Goal: Information Seeking & Learning: Learn about a topic

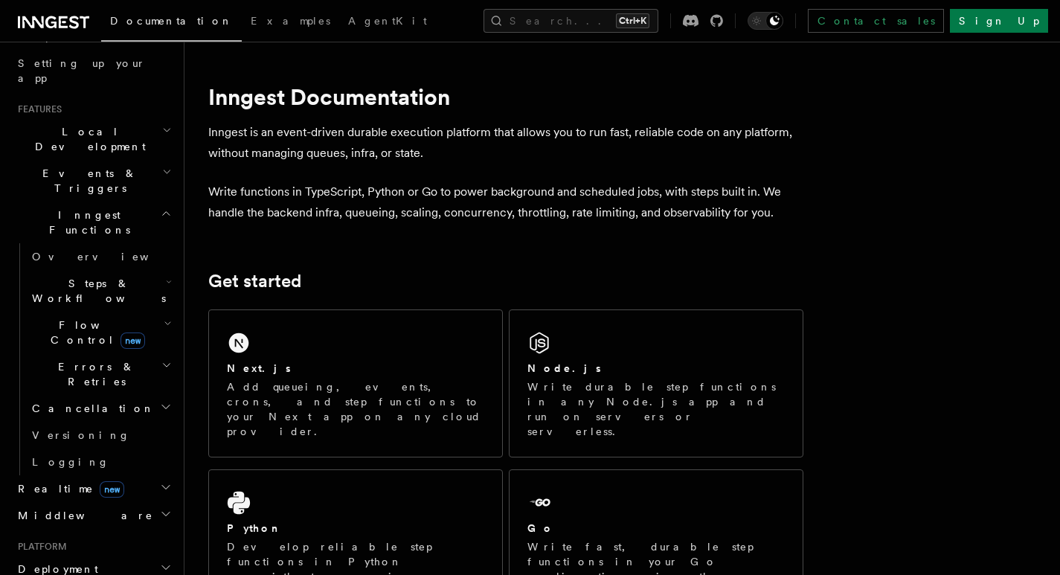
scroll to position [298, 0]
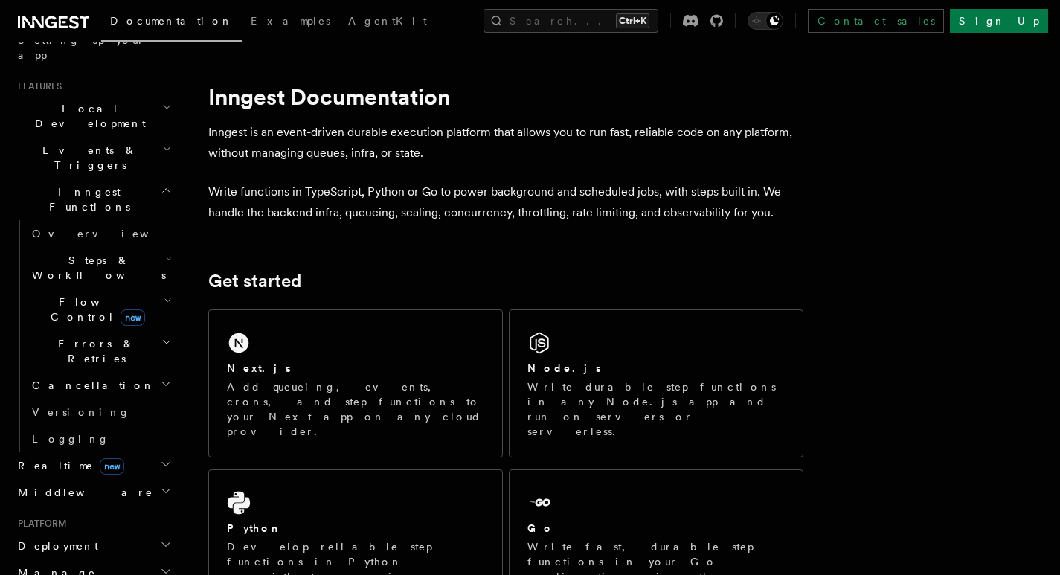
click at [147, 247] on h2 "Steps & Workflows" at bounding box center [100, 268] width 149 height 42
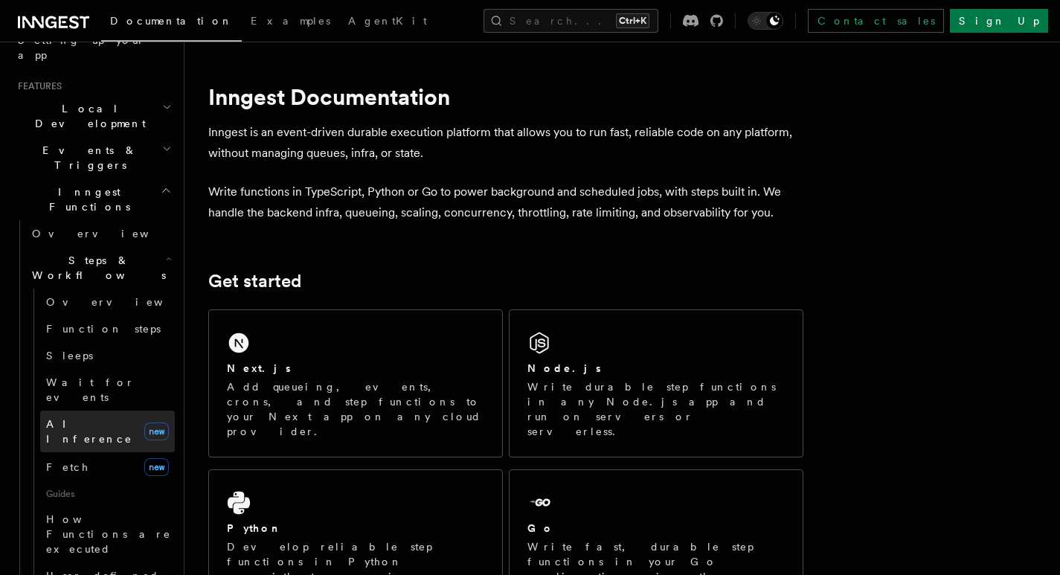
click at [87, 418] on span "AI Inference" at bounding box center [89, 431] width 86 height 27
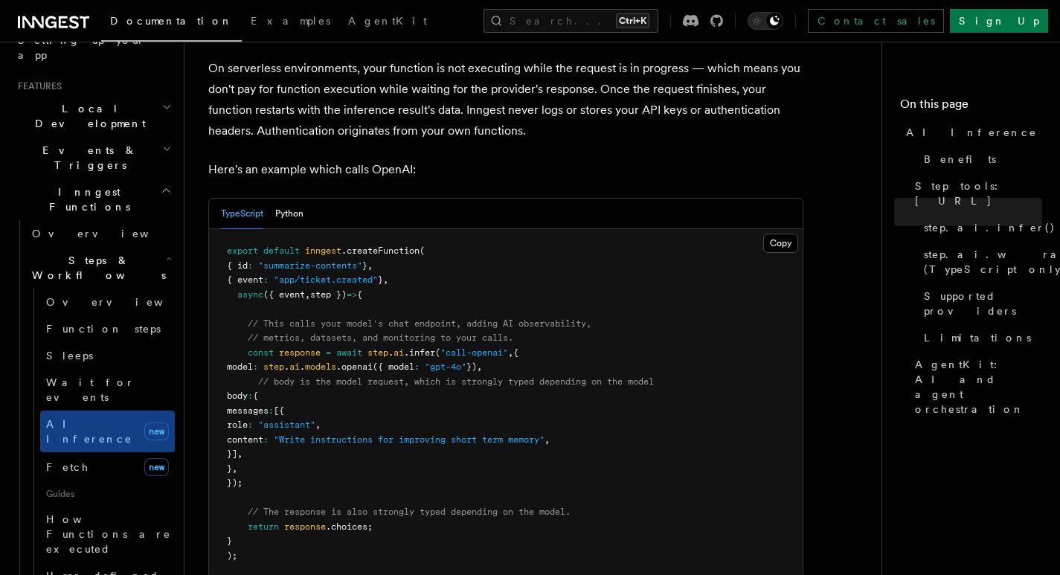
scroll to position [744, 0]
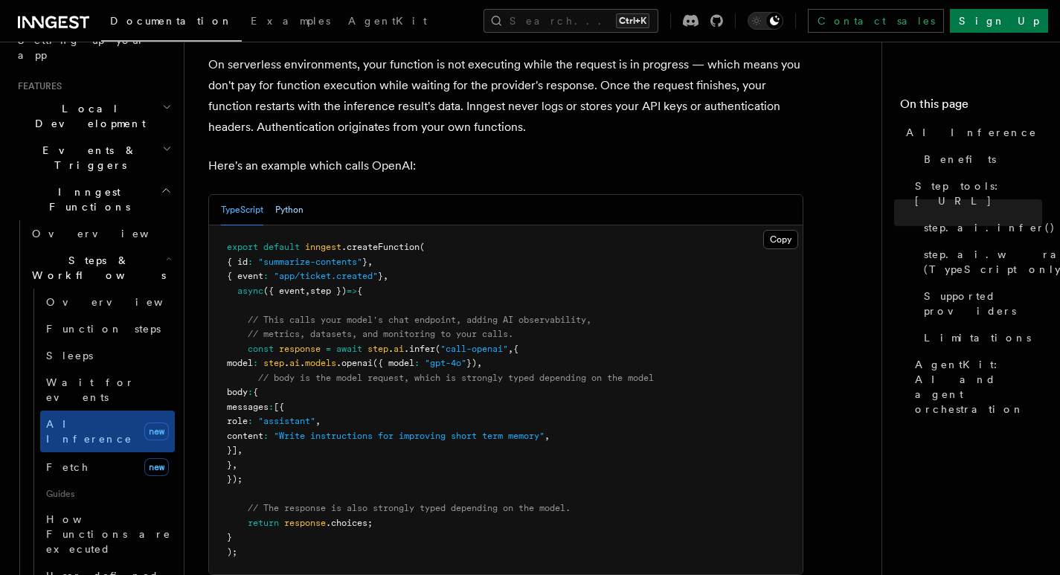
click at [289, 195] on button "Python" at bounding box center [289, 210] width 28 height 30
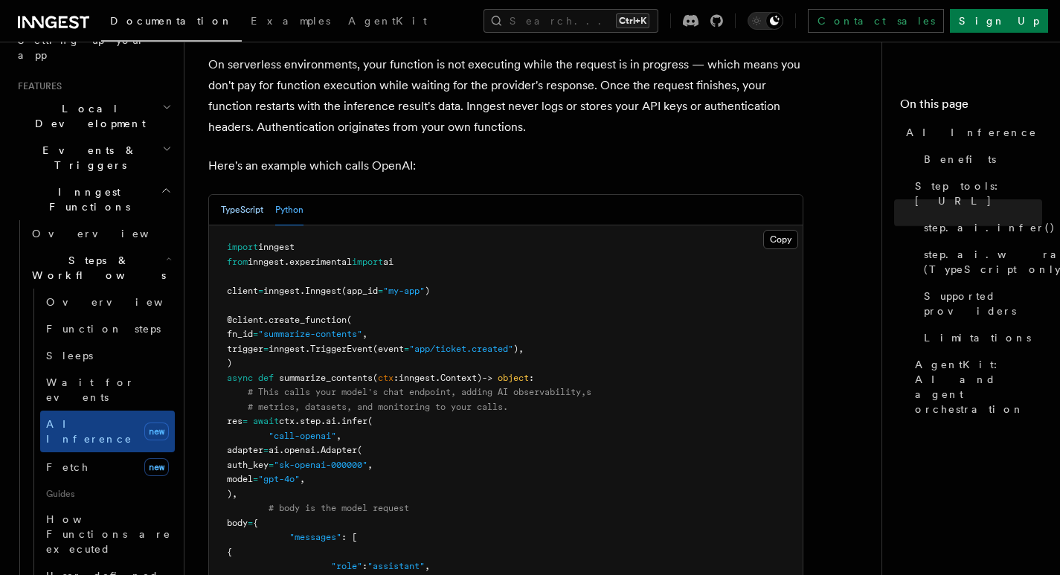
click at [238, 195] on button "TypeScript" at bounding box center [242, 210] width 42 height 30
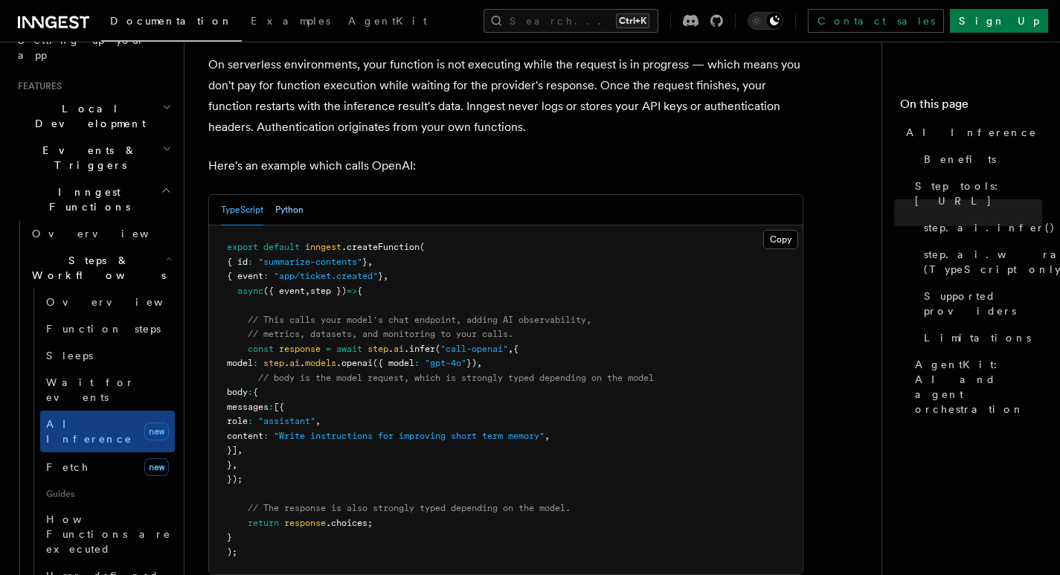
click at [290, 195] on button "Python" at bounding box center [289, 210] width 28 height 30
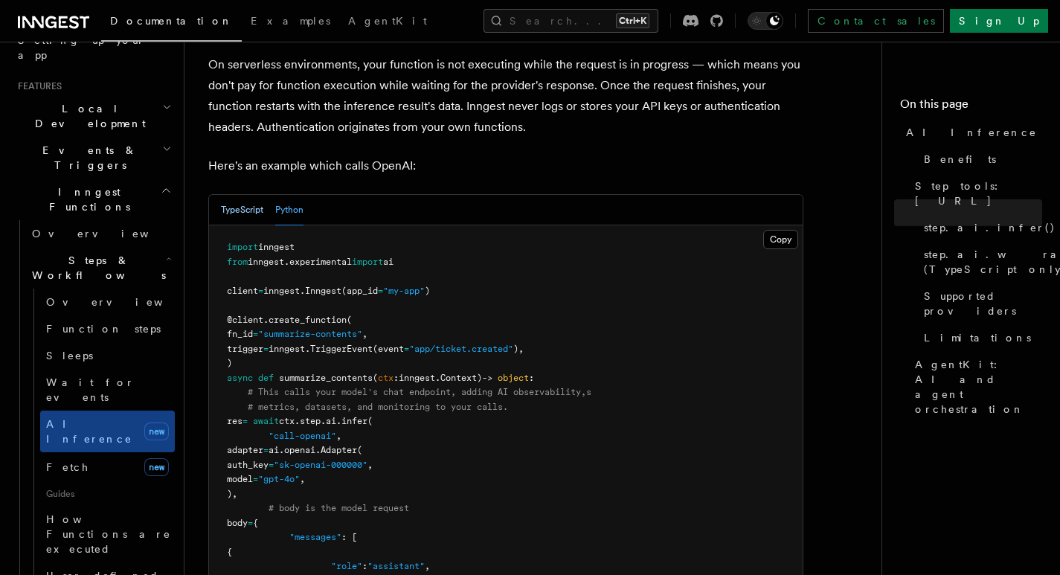
click at [248, 195] on button "TypeScript" at bounding box center [242, 210] width 42 height 30
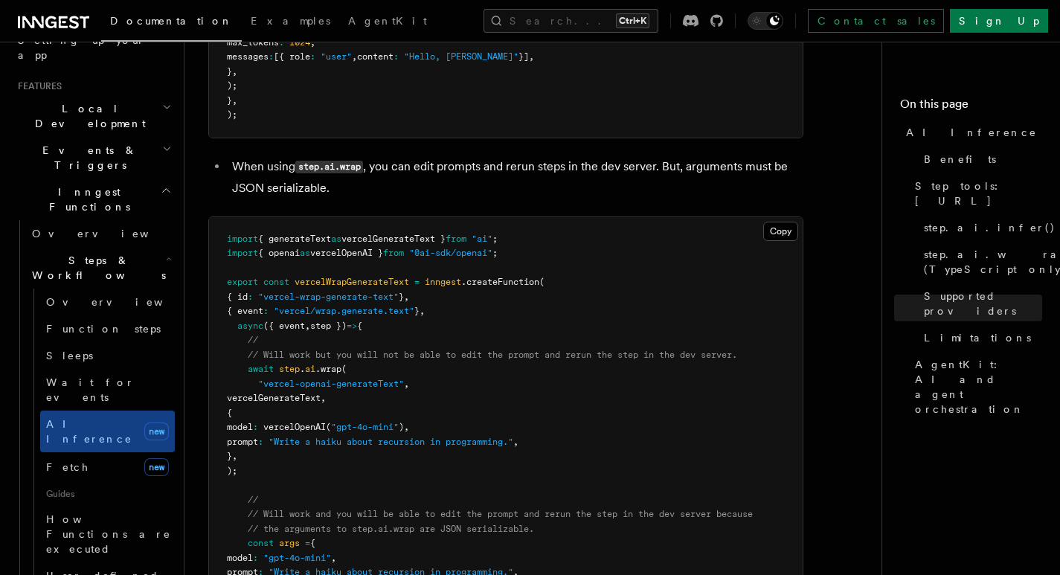
scroll to position [3050, 0]
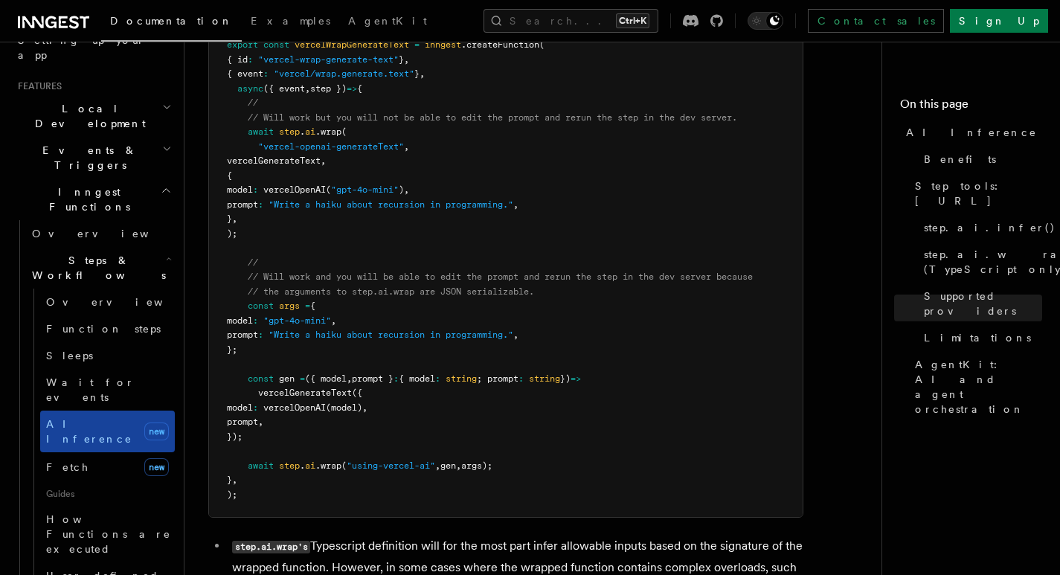
click at [92, 411] on link "AI Inference new" at bounding box center [107, 432] width 135 height 42
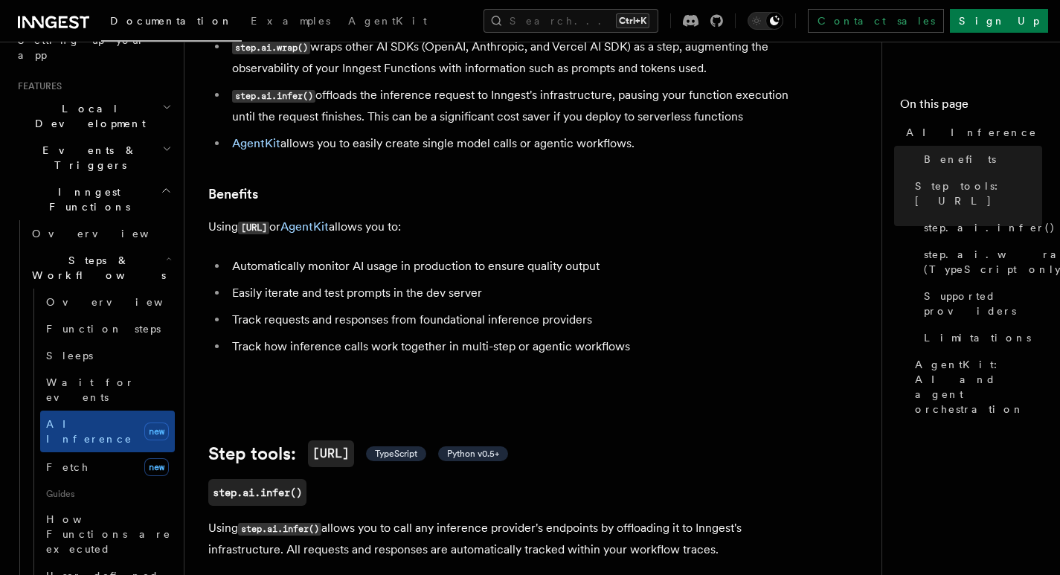
scroll to position [149, 0]
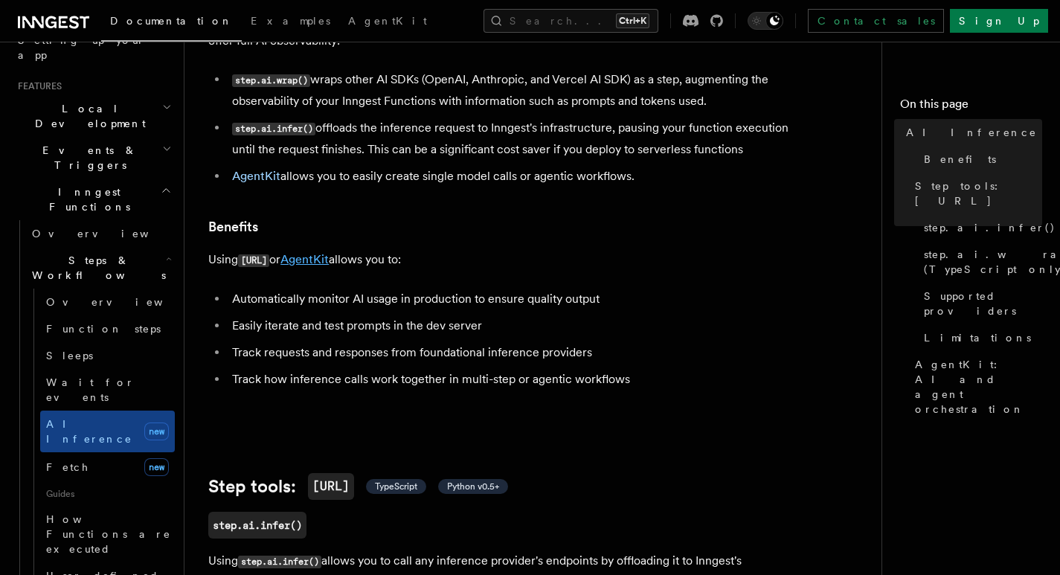
click at [325, 252] on link "AgentKit" at bounding box center [304, 259] width 48 height 14
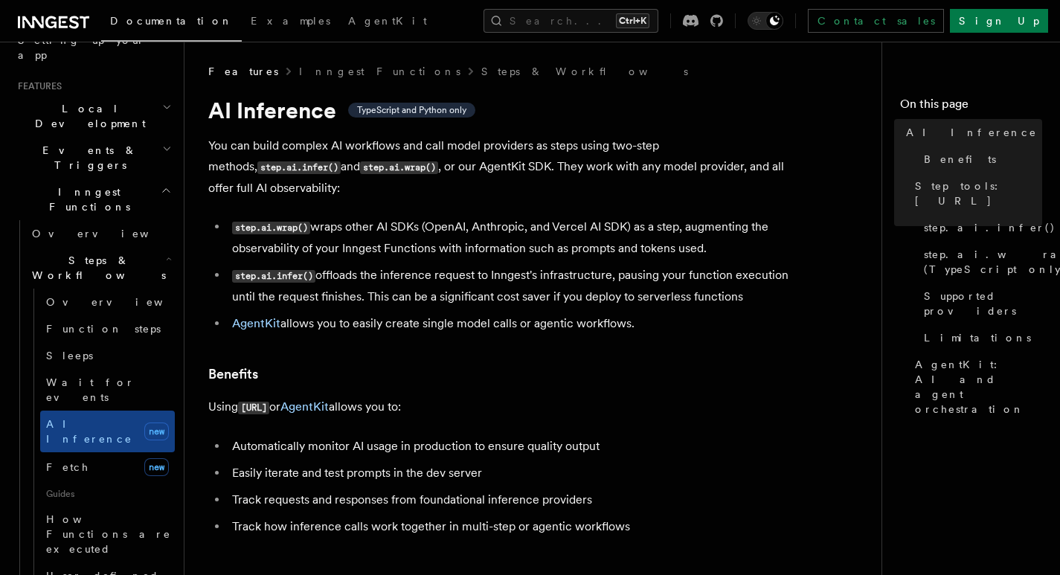
scroll to position [0, 0]
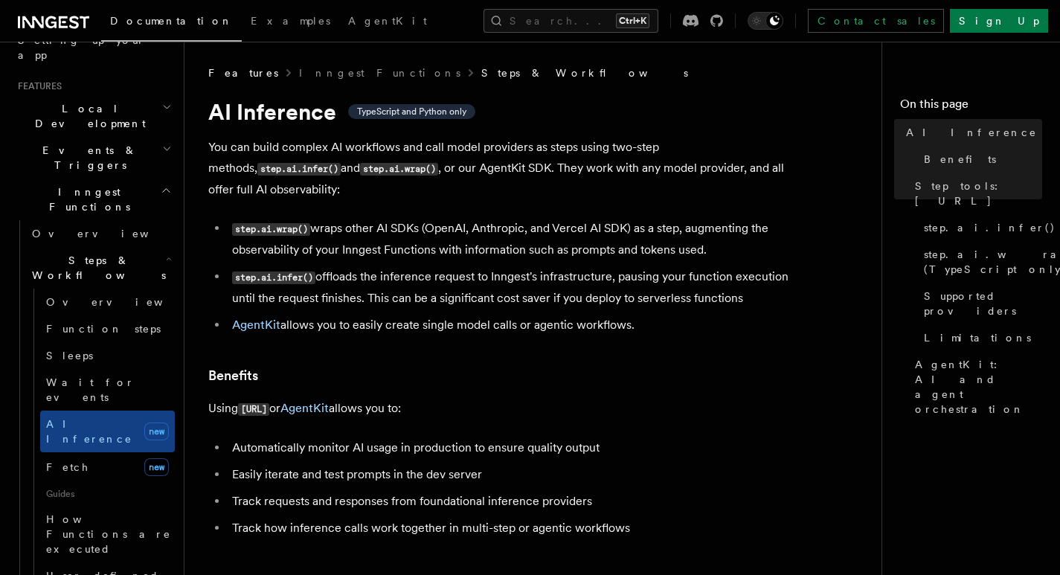
click at [481, 79] on link "Steps & Workflows" at bounding box center [584, 72] width 207 height 15
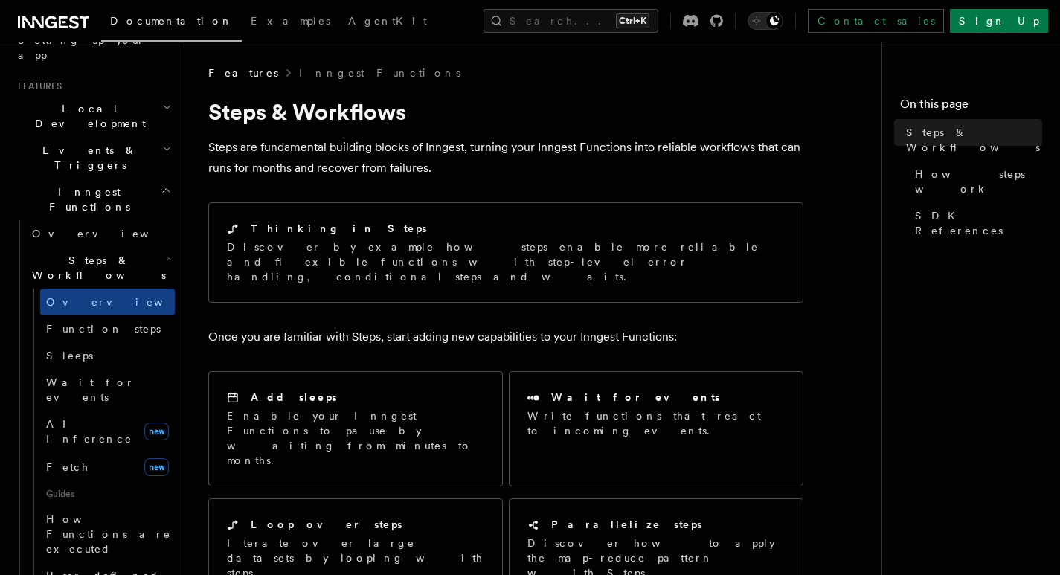
click at [226, 80] on span "Features" at bounding box center [243, 72] width 70 height 15
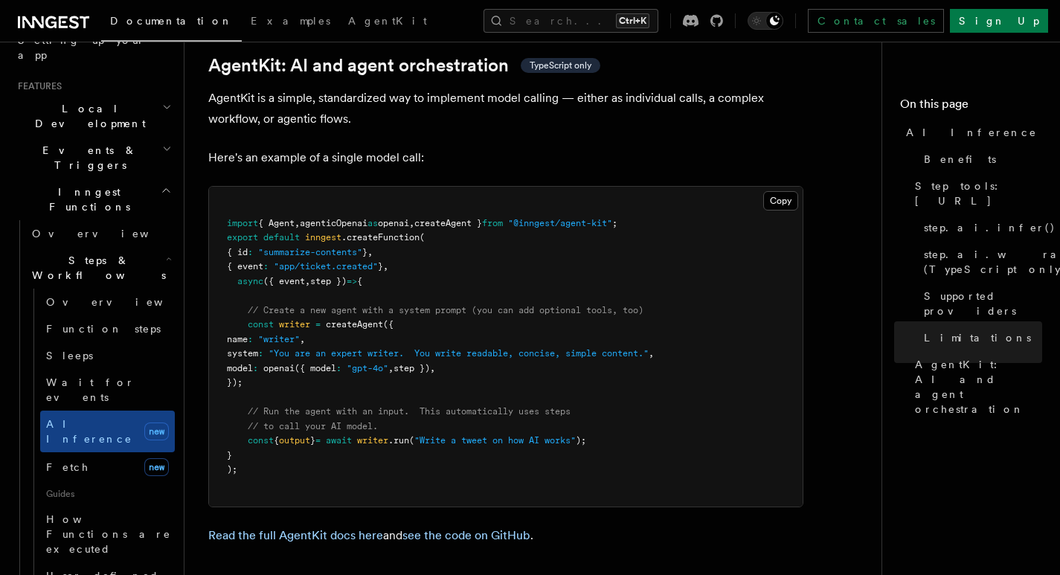
scroll to position [4314, 0]
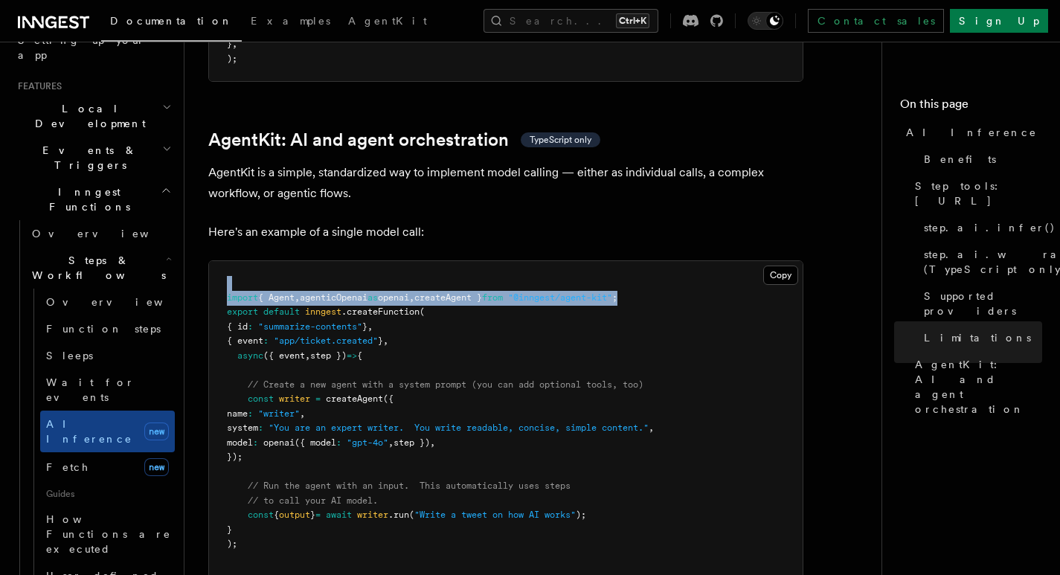
drag, startPoint x: 663, startPoint y: 231, endPoint x: 225, endPoint y: 218, distance: 438.3
click at [225, 261] on pre "import { Agent , agenticOpenai as openai , createAgent } from "@inngest/agent-k…" at bounding box center [506, 421] width 594 height 320
copy code "import { Agent , agenticOpenai as openai , createAgent } from "@inngest/agent-k…"
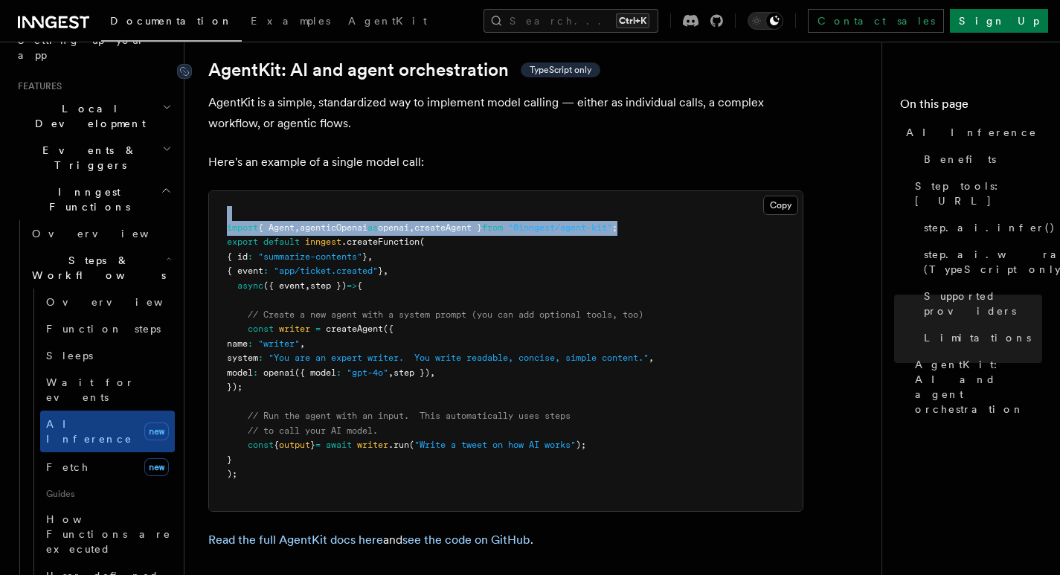
scroll to position [4388, 0]
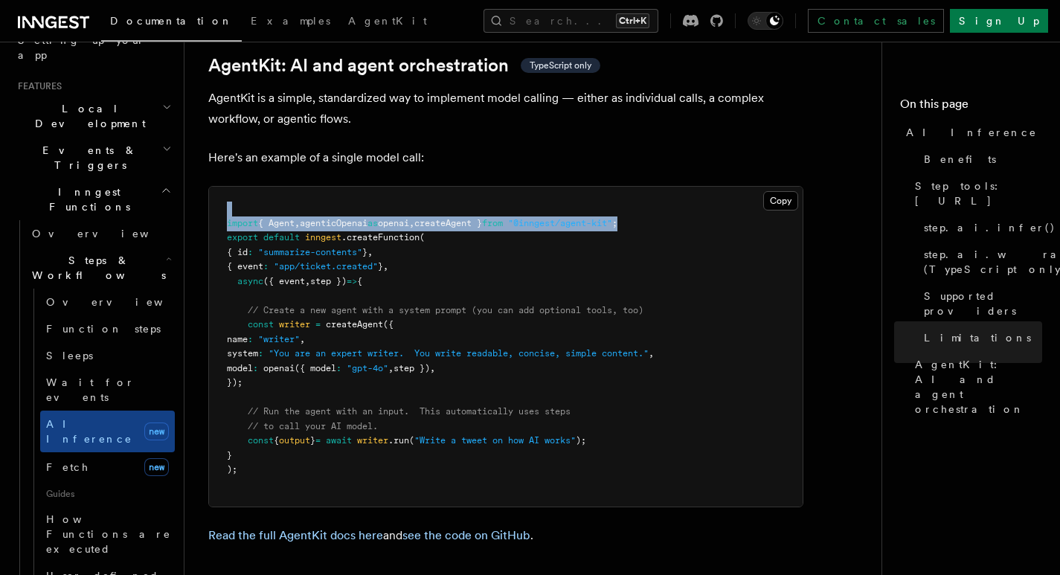
drag, startPoint x: 243, startPoint y: 252, endPoint x: 264, endPoint y: 314, distance: 65.2
click at [264, 314] on code "import { Agent , agenticOpenai as openai , createAgent } from "@inngest/agent-k…" at bounding box center [440, 346] width 427 height 257
copy code "const writer = createAgent ({ name : "writer" , system : "You are an expert wri…"
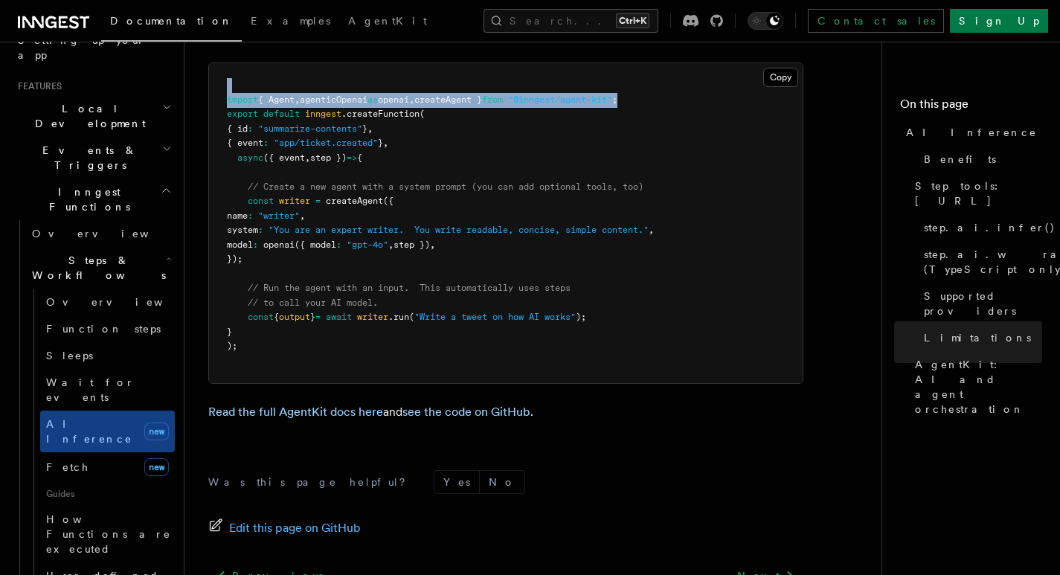
scroll to position [4537, 0]
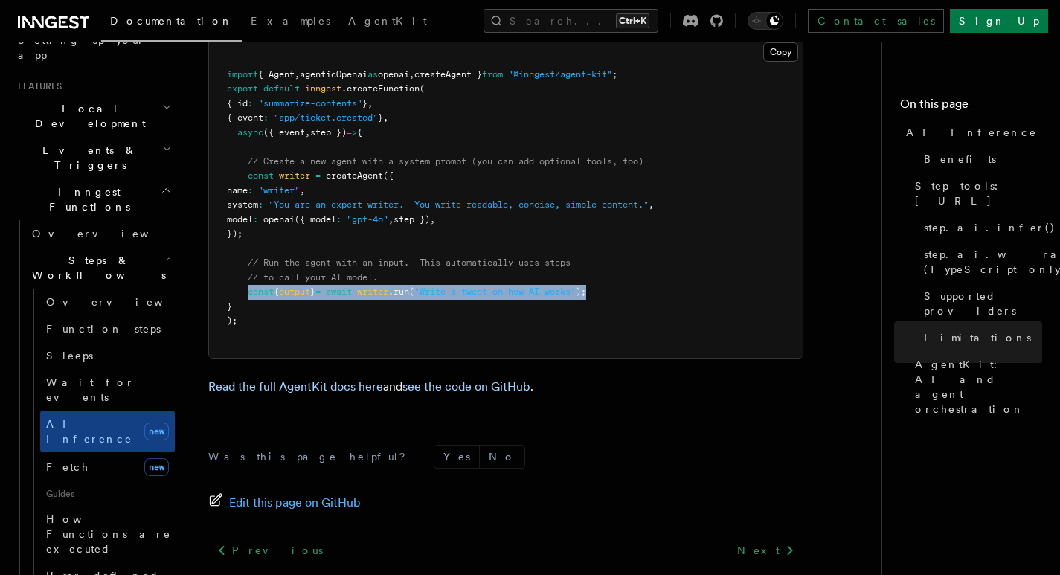
drag, startPoint x: 246, startPoint y: 220, endPoint x: 644, endPoint y: 217, distance: 397.9
click at [644, 217] on pre "import { Agent , agenticOpenai as openai , createAgent } from "@inngest/agent-k…" at bounding box center [506, 198] width 594 height 320
copy span "const { output } = await writer .run ( "Write a tweet on how AI works" );"
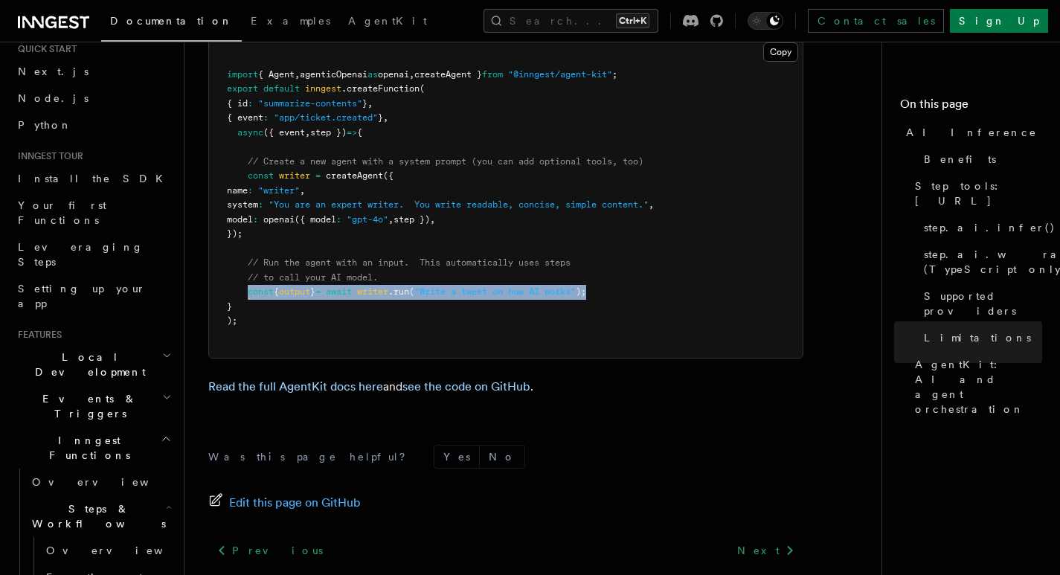
scroll to position [0, 0]
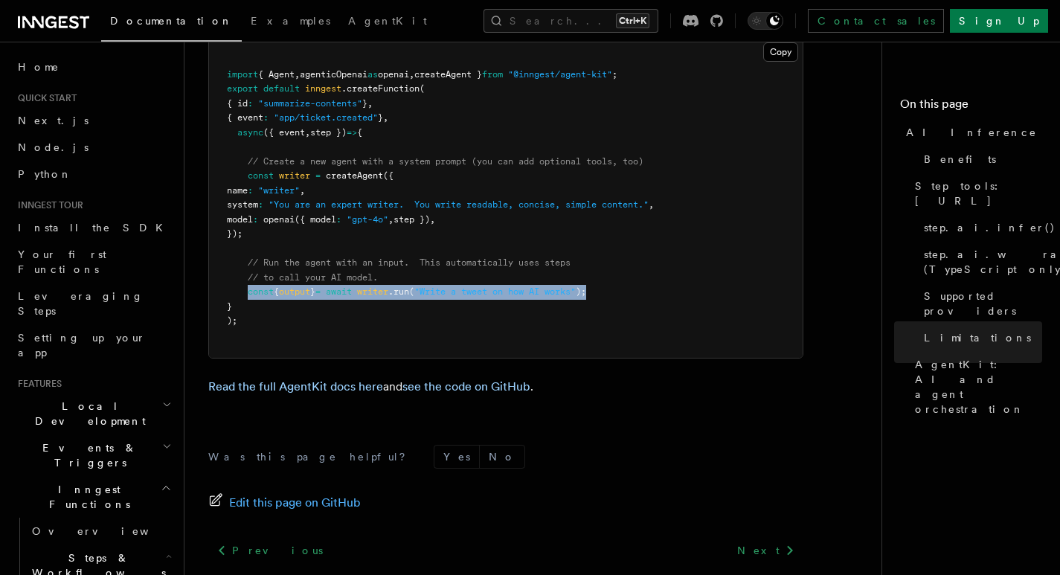
click at [42, 26] on icon at bounding box center [33, 22] width 22 height 12
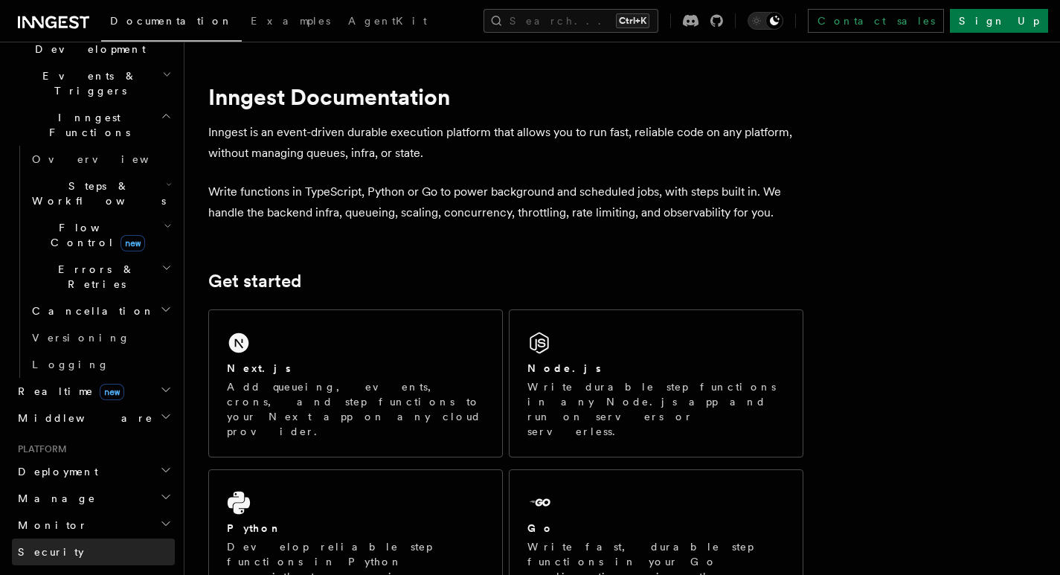
scroll to position [446, 0]
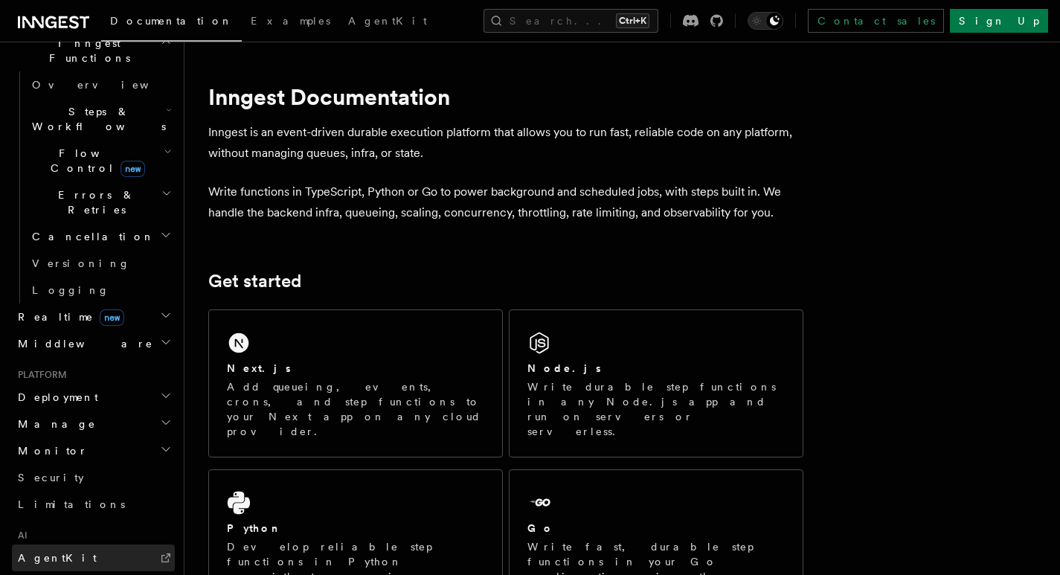
click at [62, 544] on link "AgentKit" at bounding box center [93, 557] width 163 height 27
